Goal: Check status: Check status

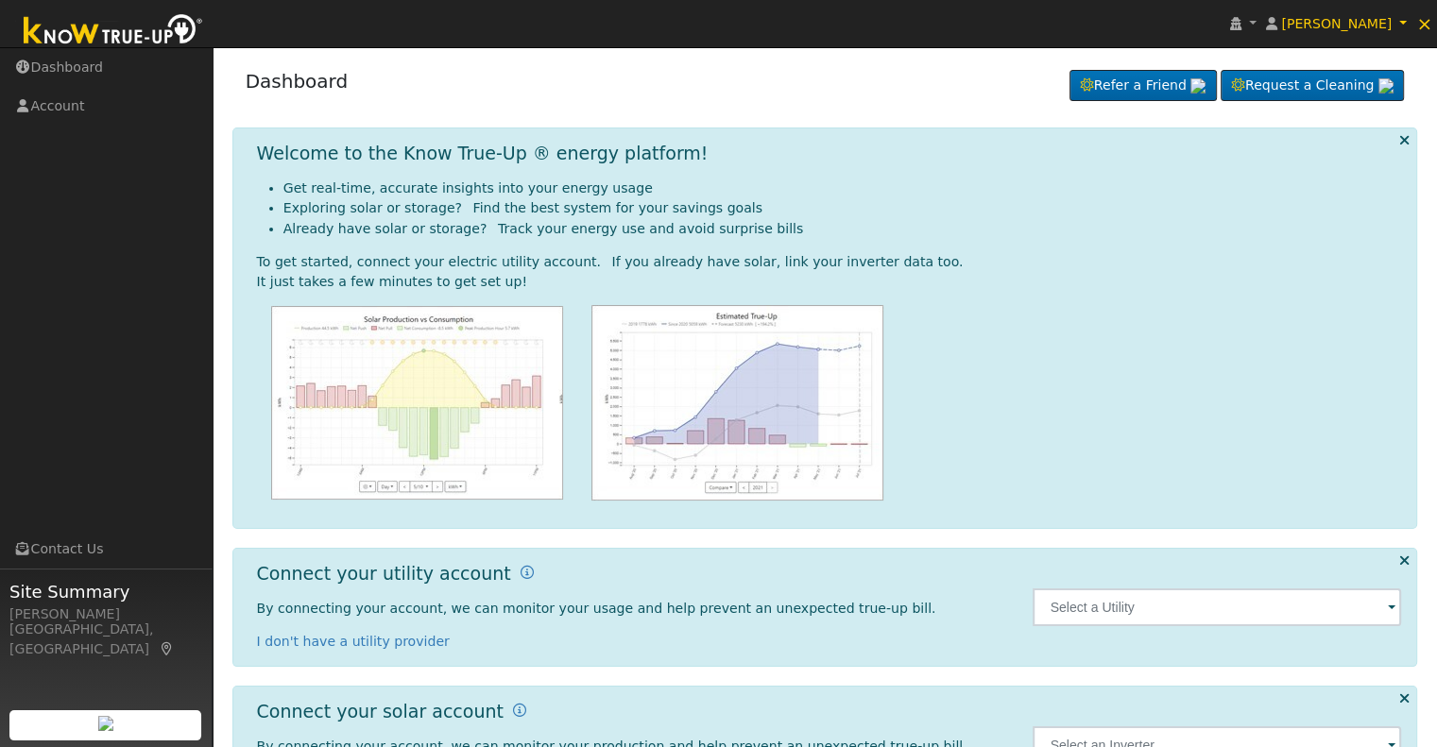
click at [1388, 608] on span at bounding box center [1392, 609] width 8 height 22
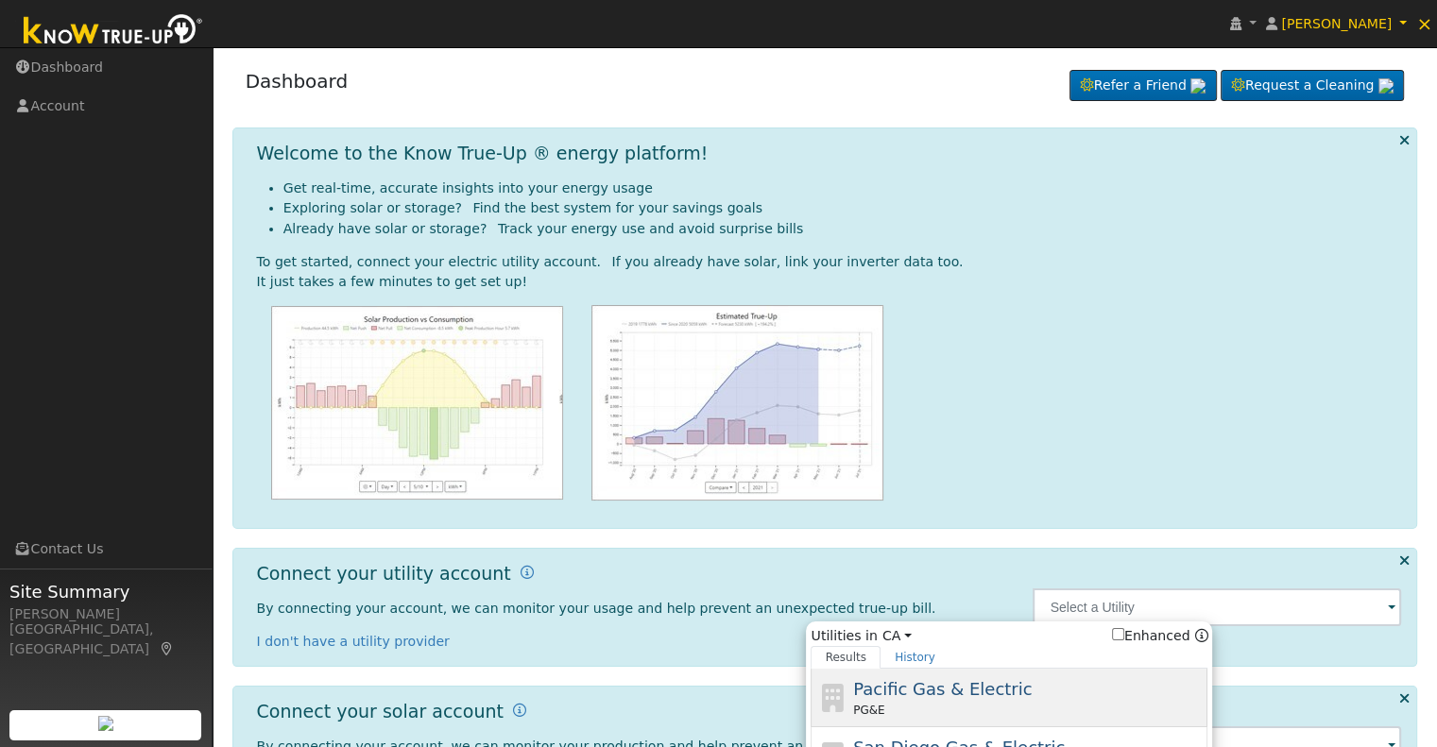
click at [962, 681] on span "Pacific Gas & Electric" at bounding box center [942, 689] width 179 height 20
type input "PG&E"
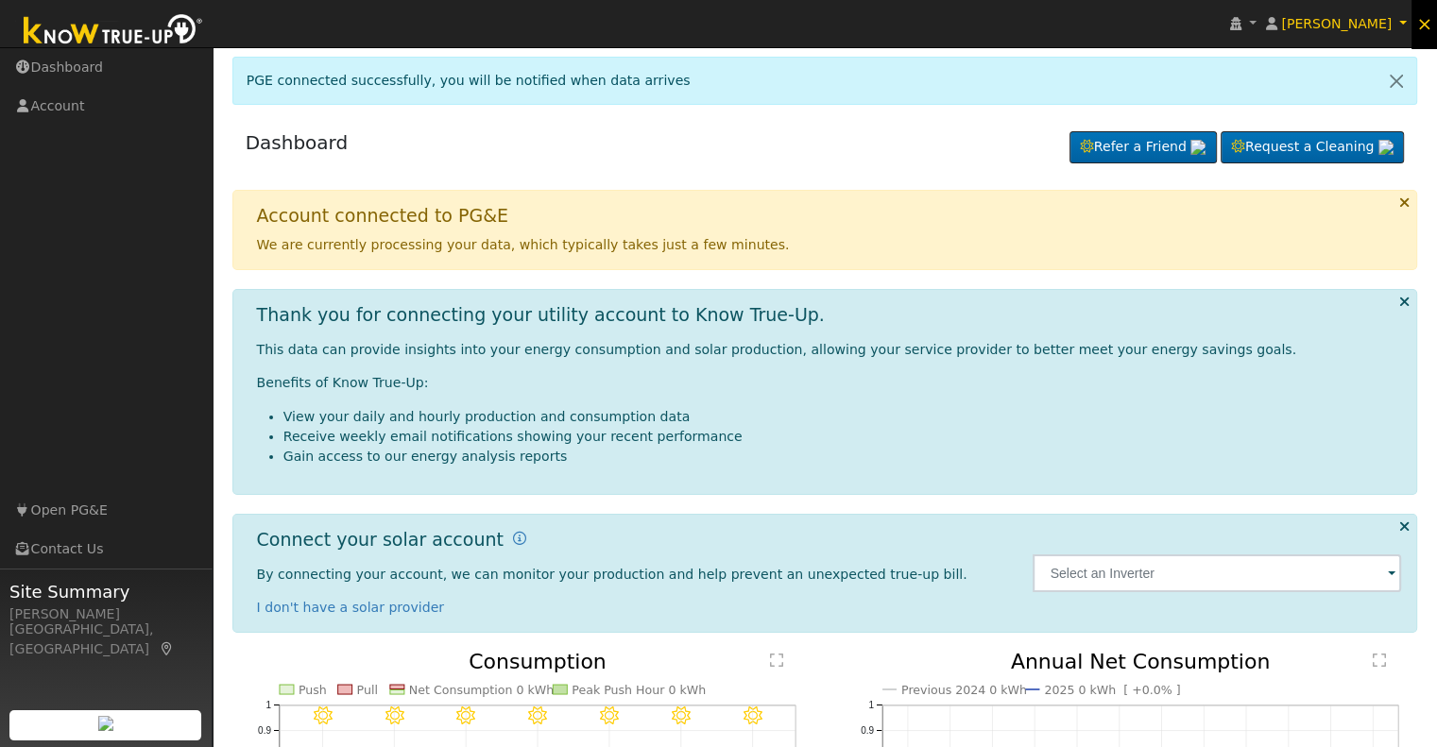
click at [1428, 29] on span "×" at bounding box center [1424, 23] width 16 height 23
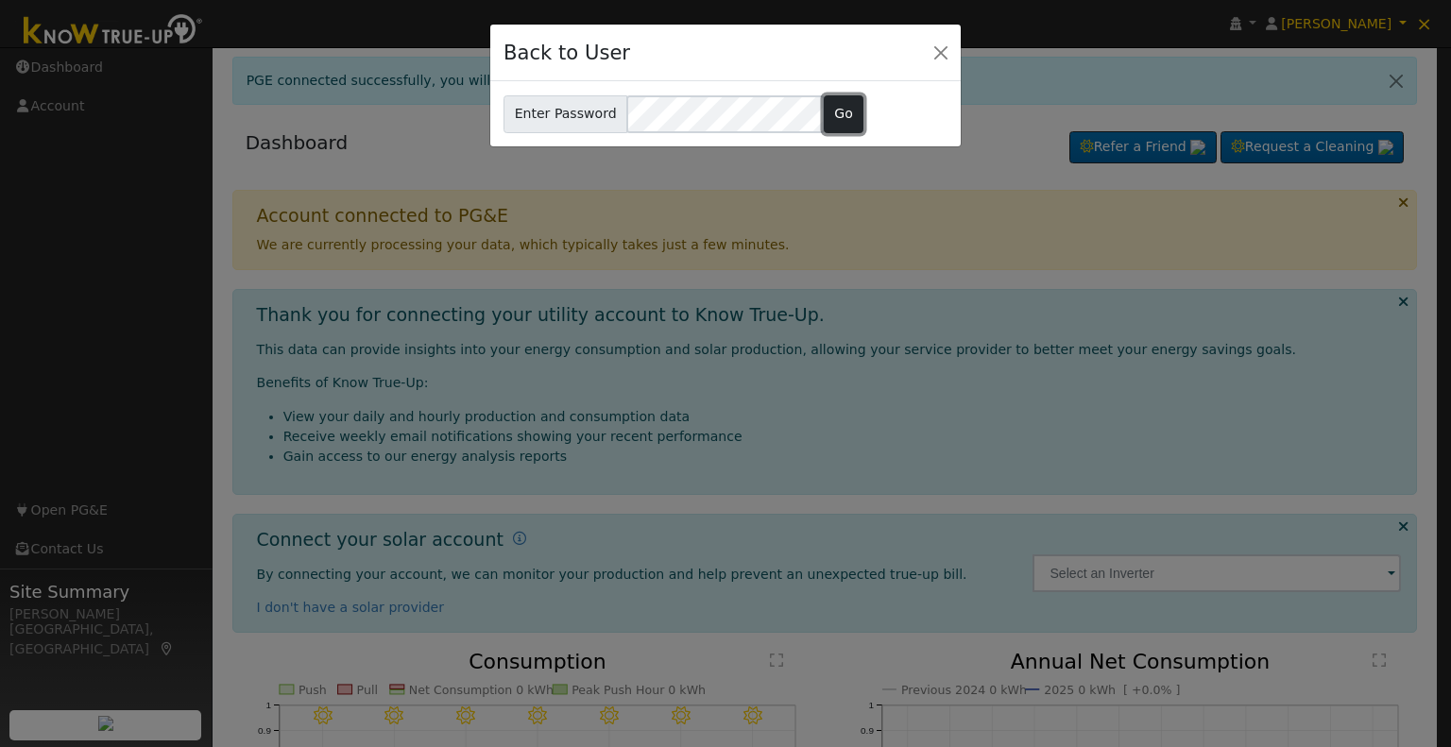
click at [835, 110] on button "Go" at bounding box center [844, 114] width 41 height 38
